Goal: Information Seeking & Learning: Learn about a topic

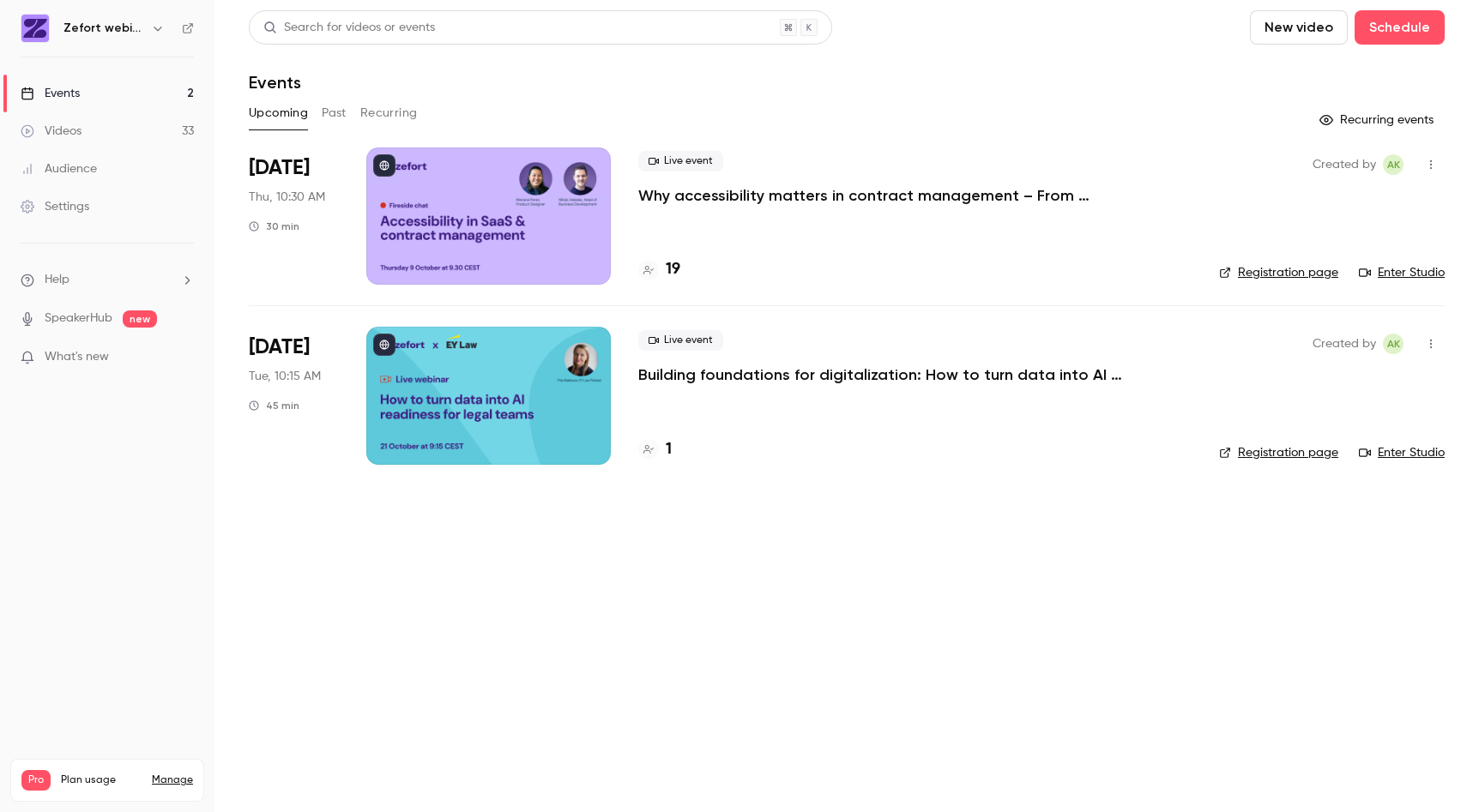
click at [340, 112] on button "Past" at bounding box center [334, 113] width 25 height 27
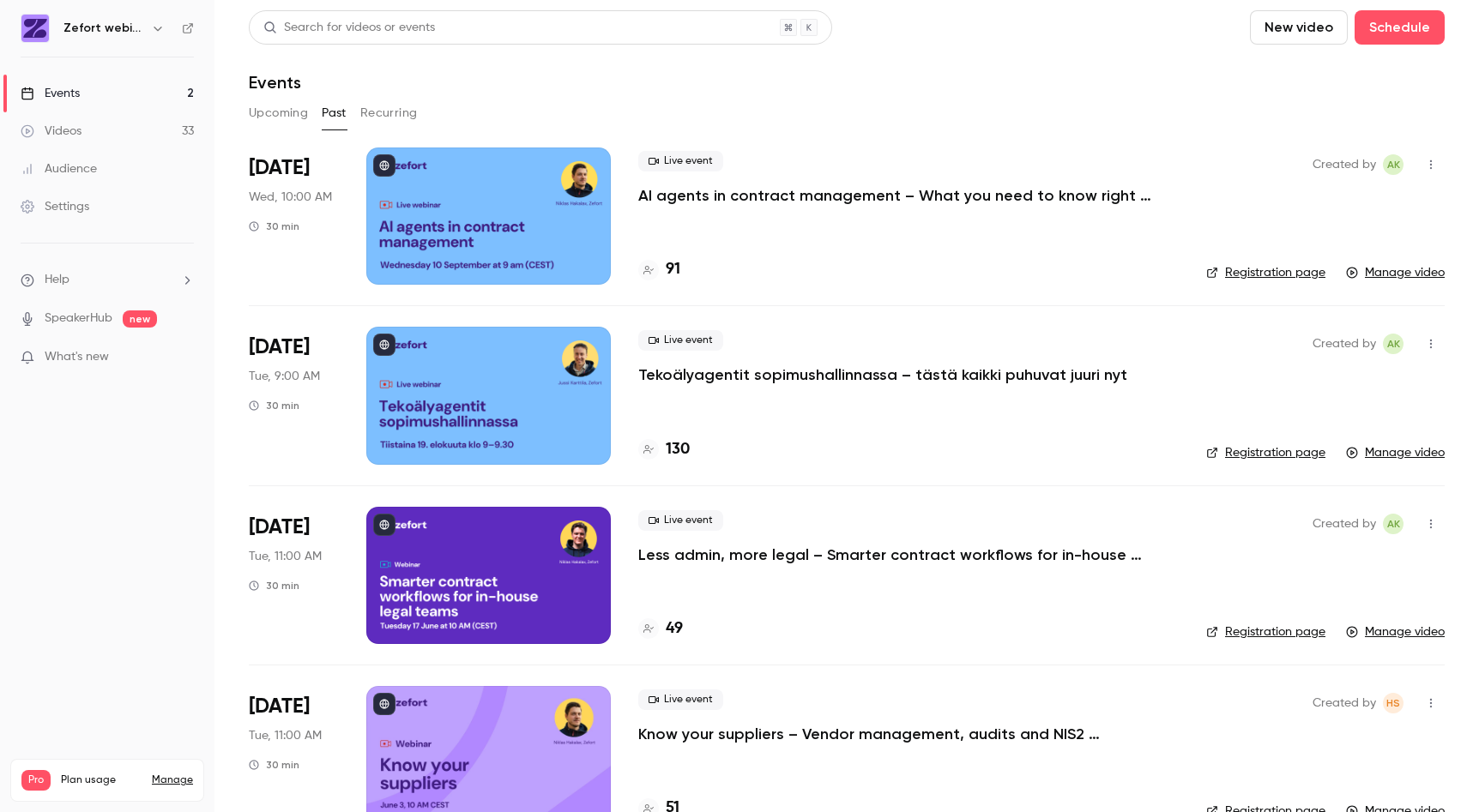
click at [385, 109] on button "Recurring" at bounding box center [389, 113] width 58 height 27
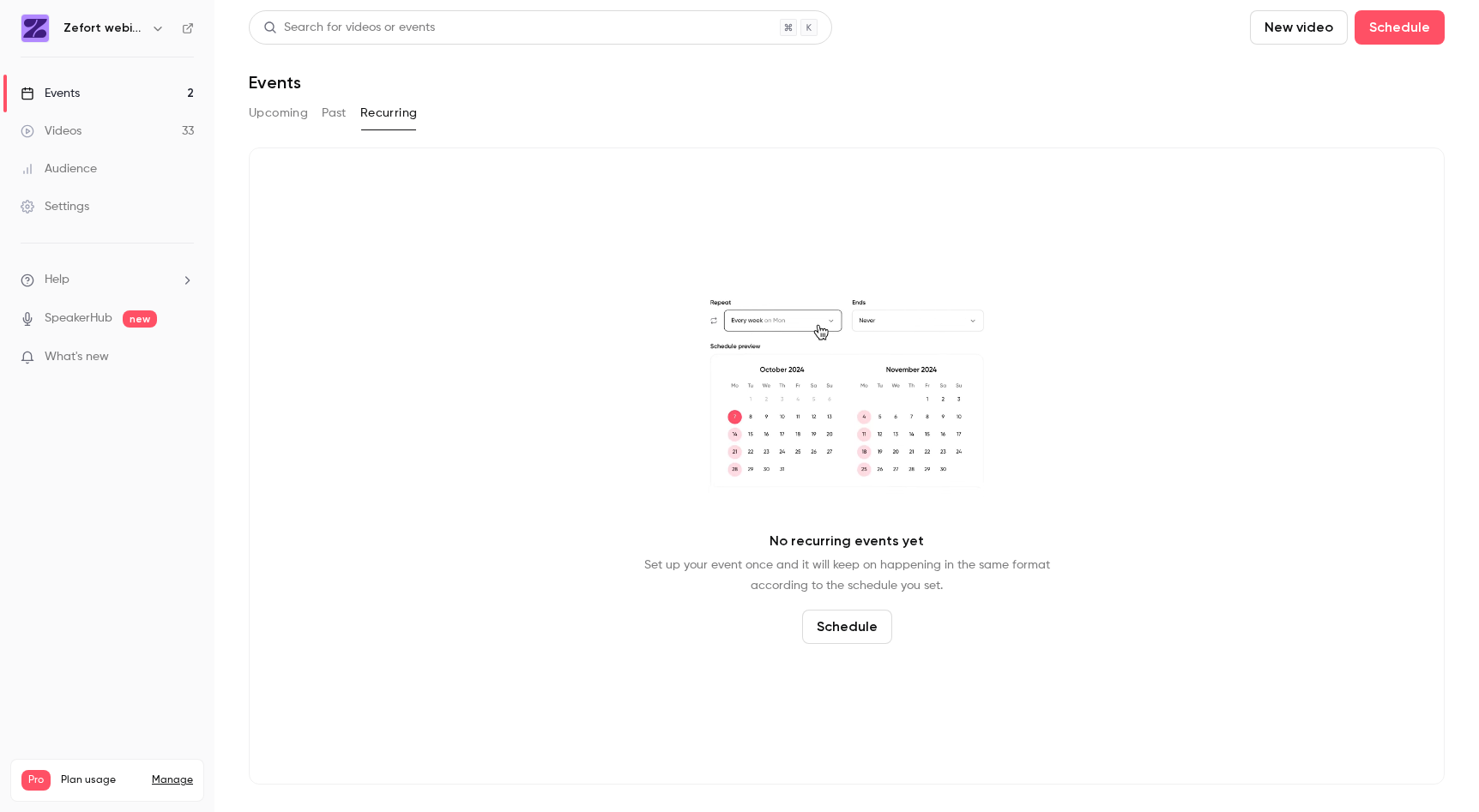
click at [333, 111] on button "Past" at bounding box center [334, 113] width 25 height 27
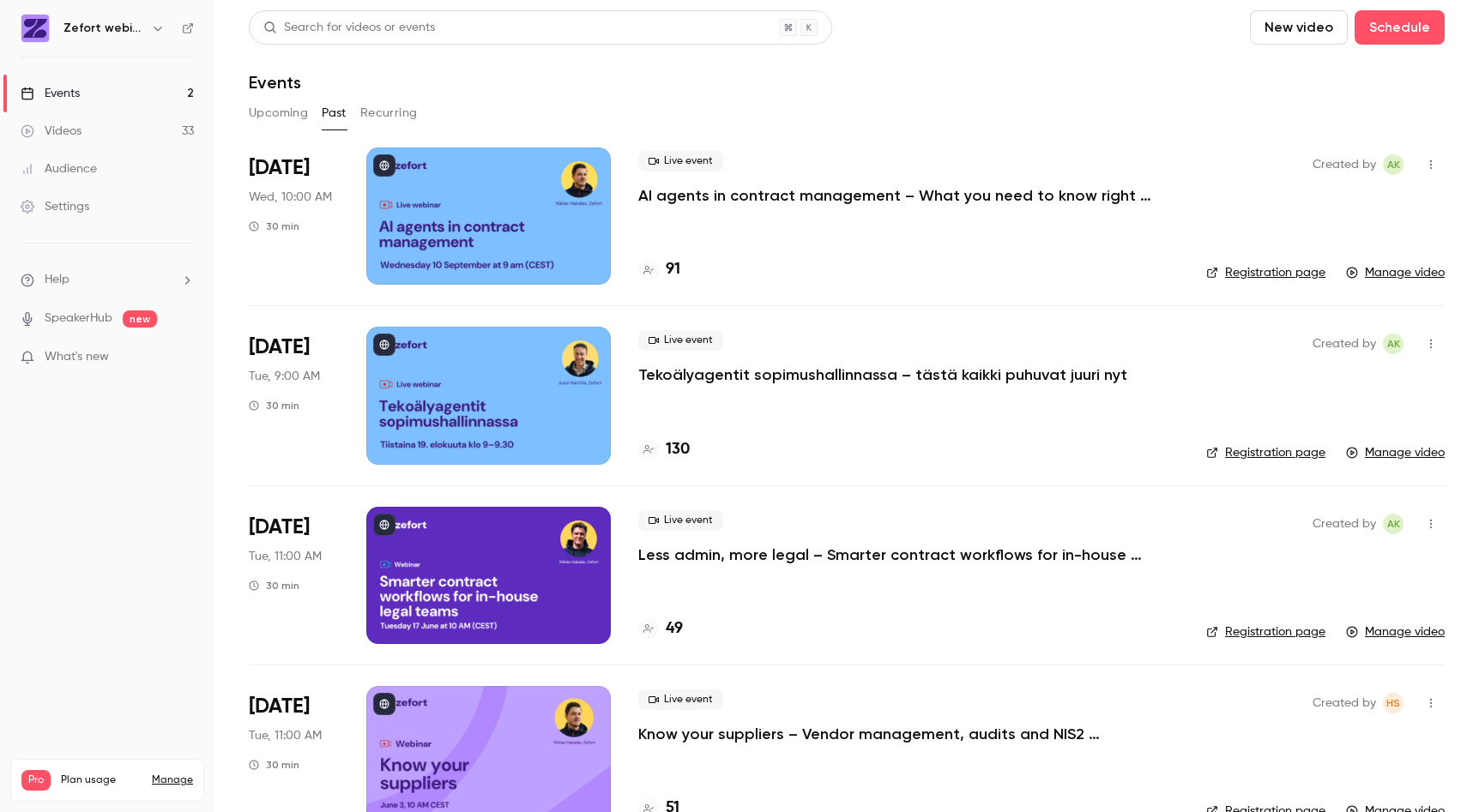
click at [298, 112] on button "Upcoming" at bounding box center [278, 113] width 60 height 27
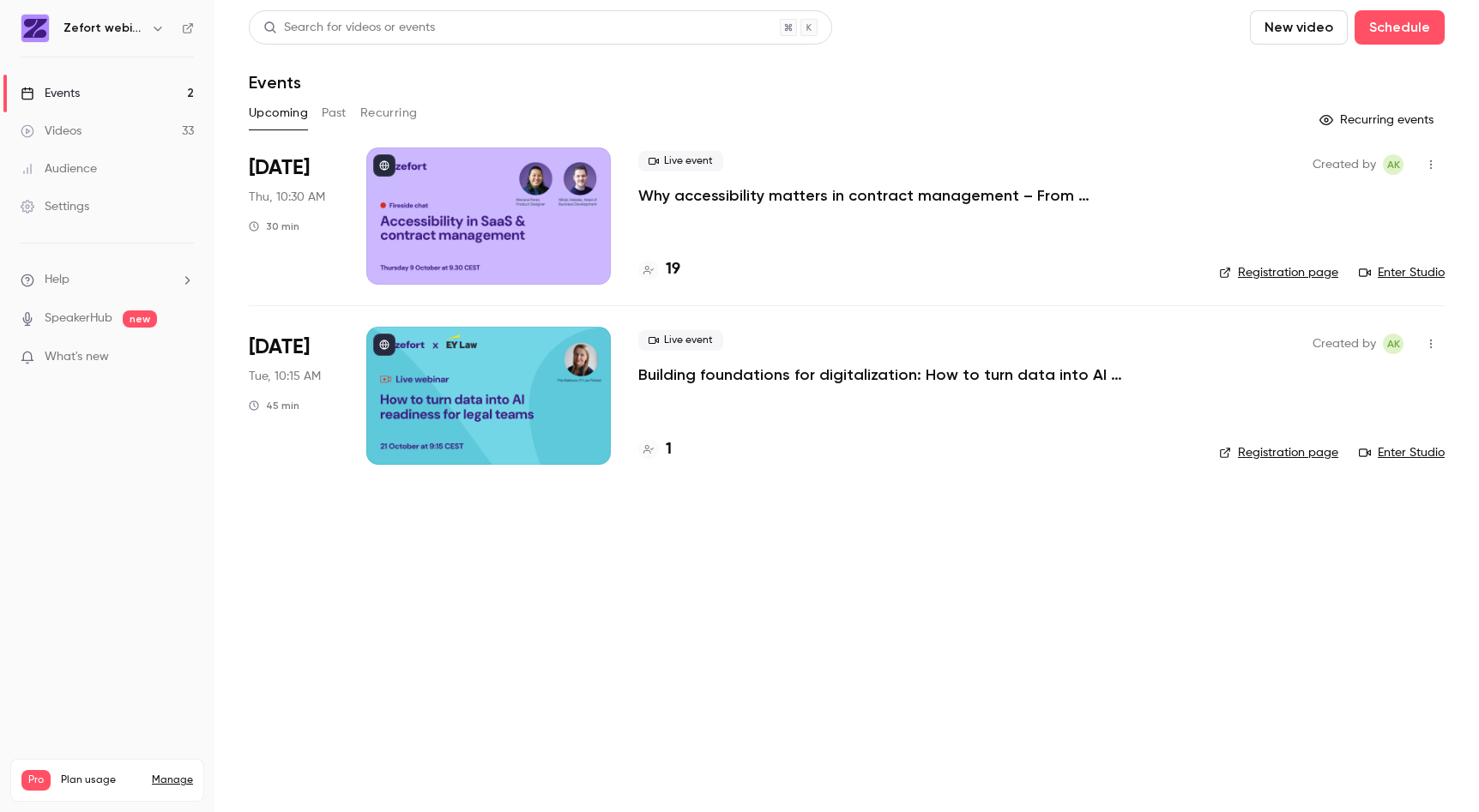
click at [338, 114] on button "Past" at bounding box center [334, 113] width 25 height 27
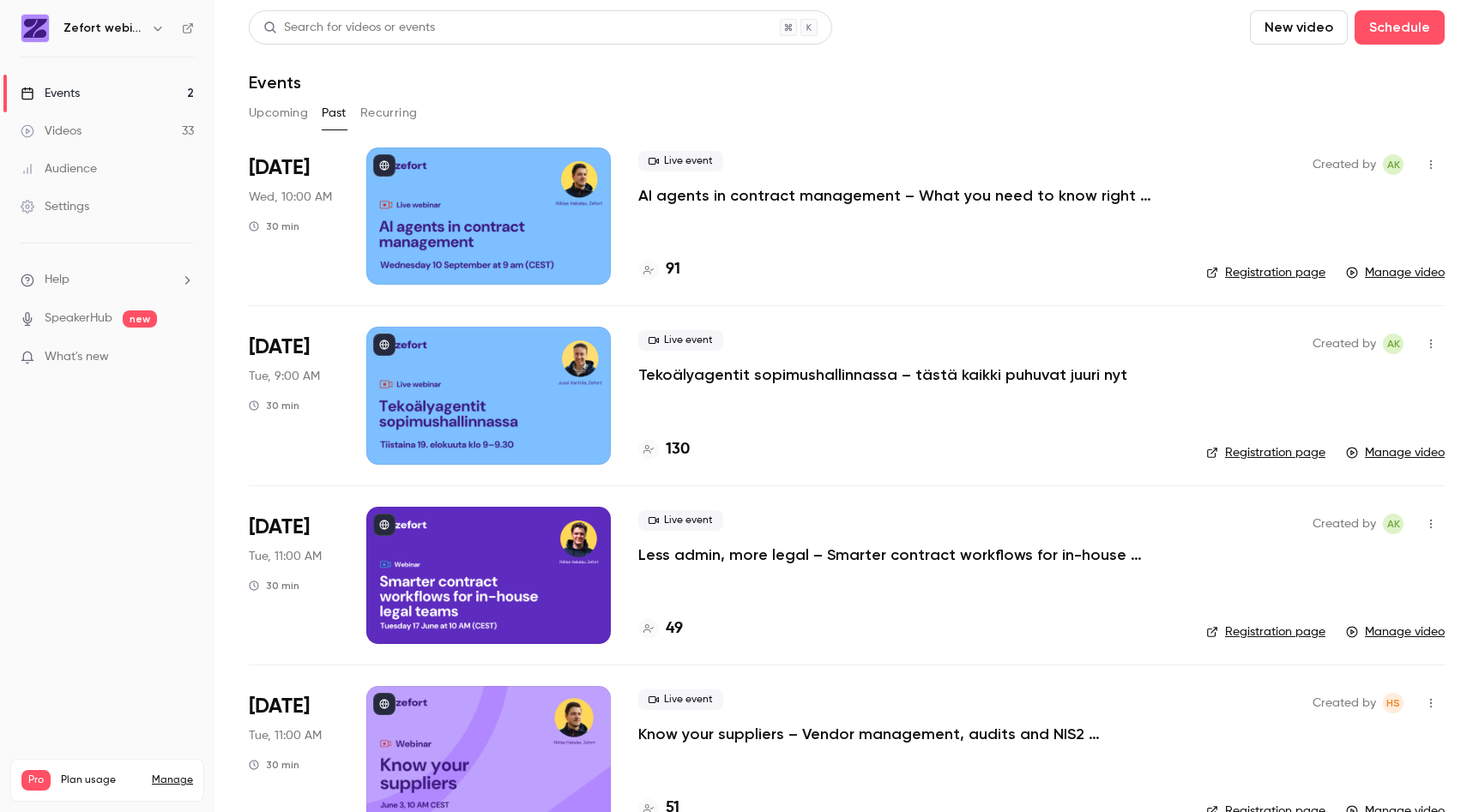
click at [727, 198] on p "AI agents in contract management – What you need to know right now" at bounding box center [896, 196] width 515 height 21
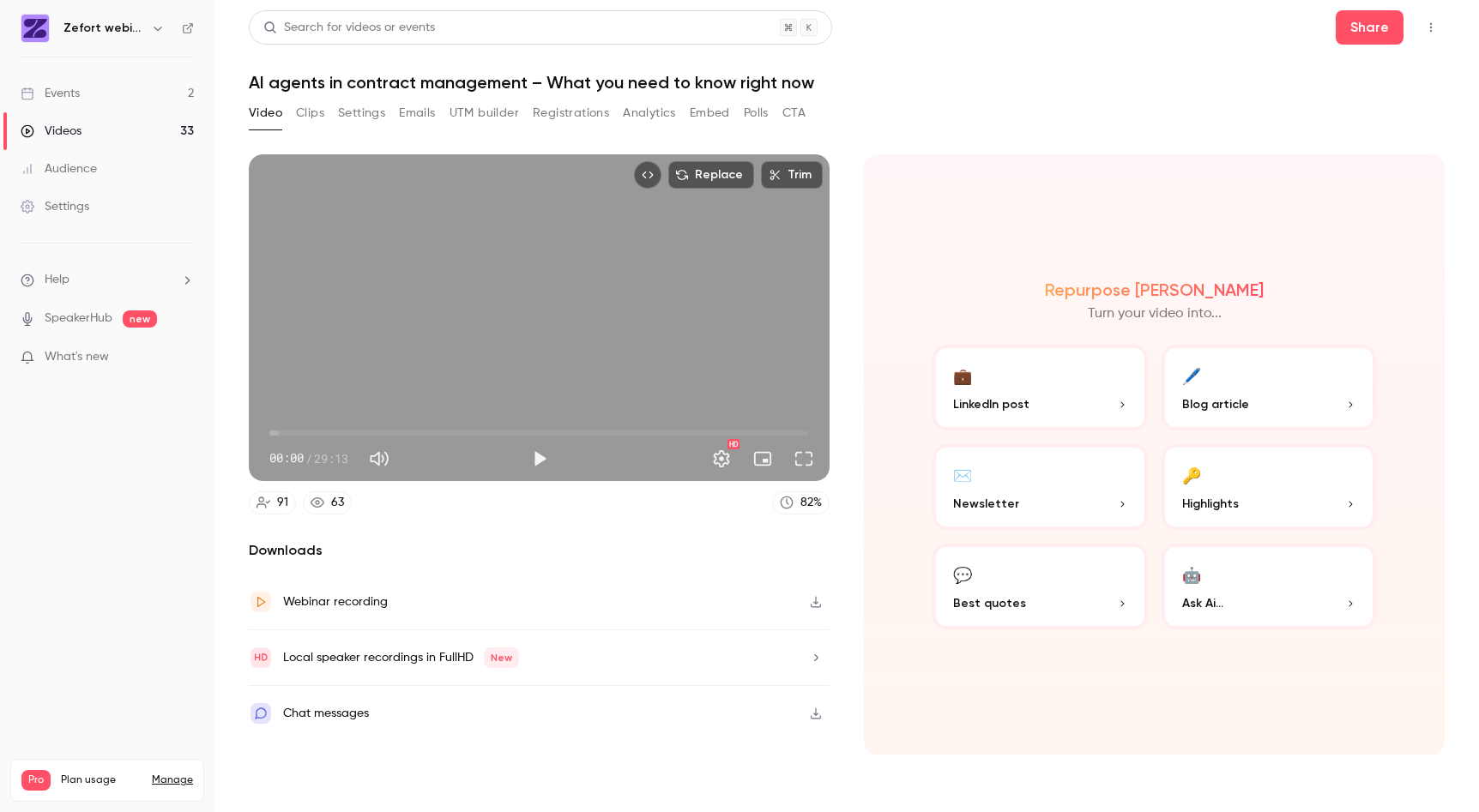
click at [586, 118] on button "Registrations" at bounding box center [571, 113] width 77 height 27
